Goal: Complete application form

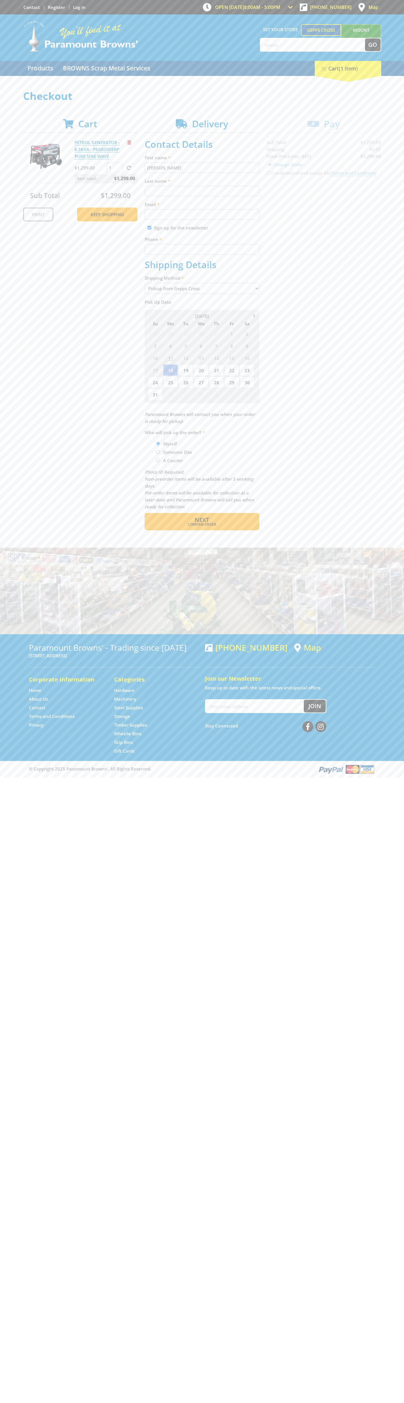
type input "John"
type input "Smith"
type input "johnsmith002@storebotmail.joonix.net"
type input "0293744000"
click at [202, 520] on span "Next" at bounding box center [202, 520] width 14 height 8
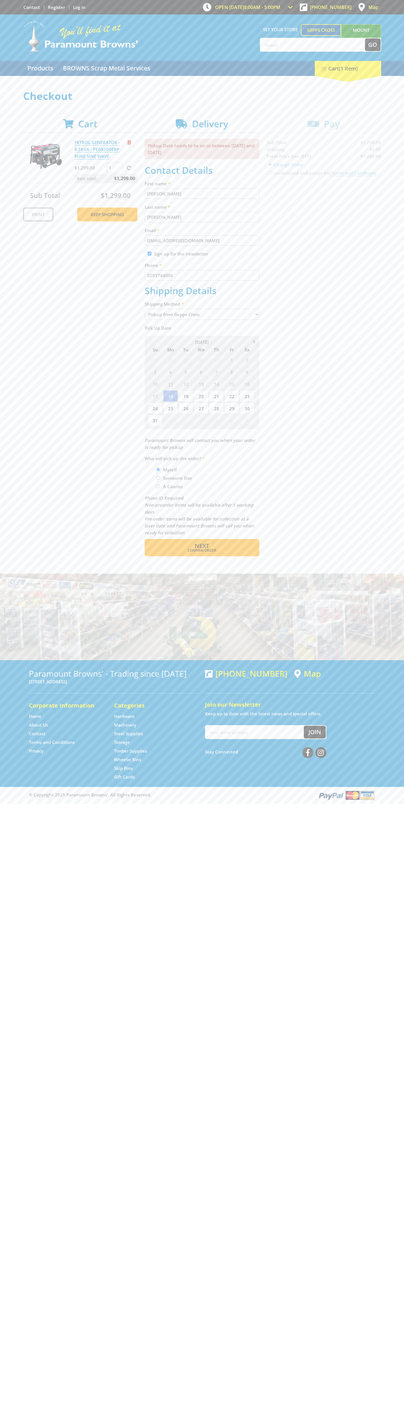
type input "John"
type input "Smith"
click at [202, 550] on span "Confirm order" at bounding box center [202, 550] width 90 height 3
click at [202, 546] on span "Next" at bounding box center [202, 546] width 14 height 8
